Goal: Obtain resource: Download file/media

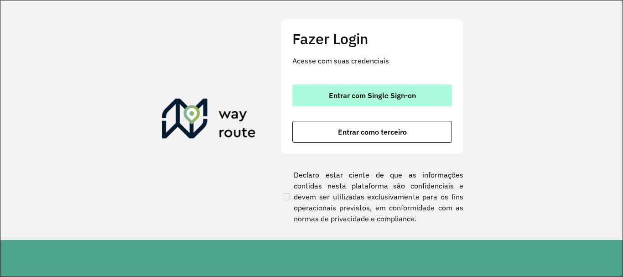
click at [411, 94] on span "Entrar com Single Sign-on" at bounding box center [372, 95] width 87 height 7
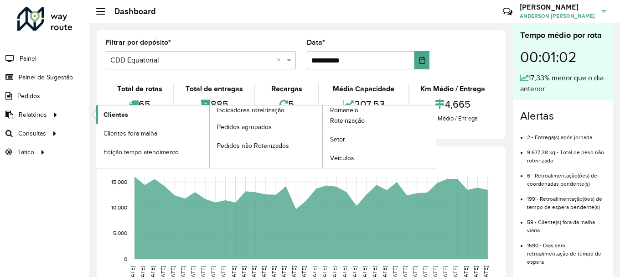
click at [98, 113] on link "Clientes" at bounding box center [152, 114] width 113 height 18
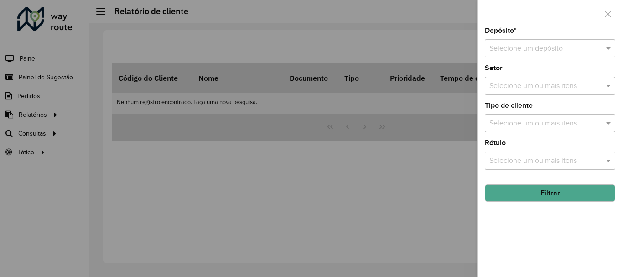
click at [526, 45] on input "text" at bounding box center [540, 48] width 103 height 11
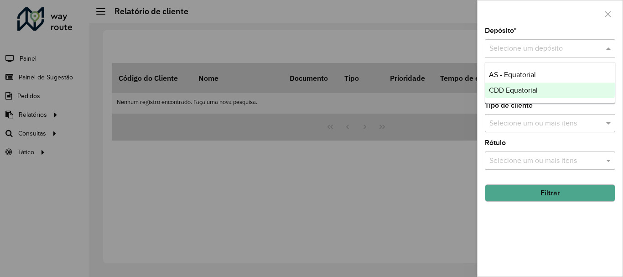
click at [520, 91] on span "CDD Equatorial" at bounding box center [513, 90] width 49 height 8
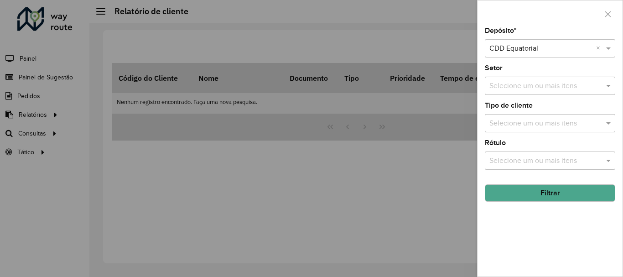
click at [562, 198] on button "Filtrar" at bounding box center [550, 192] width 130 height 17
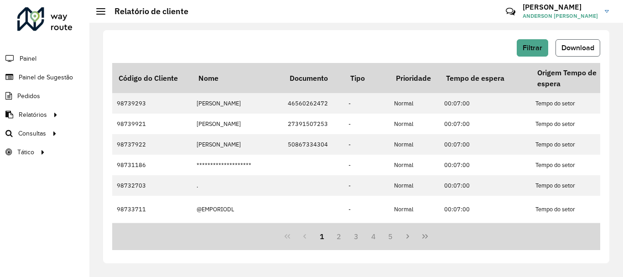
click at [581, 49] on span "Download" at bounding box center [577, 48] width 33 height 8
